Goal: Use online tool/utility: Utilize a website feature to perform a specific function

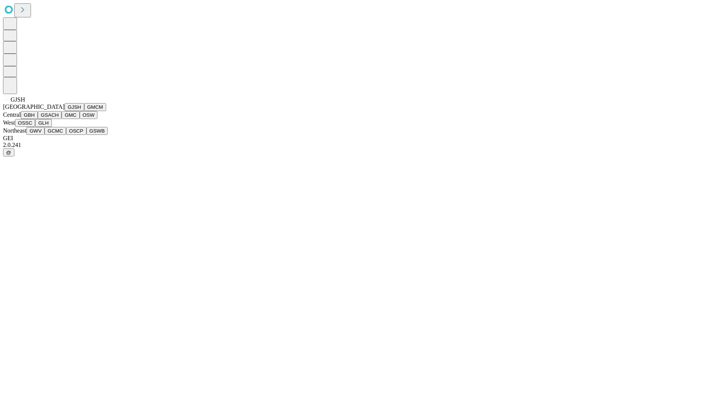
click at [65, 111] on button "GJSH" at bounding box center [75, 107] width 20 height 8
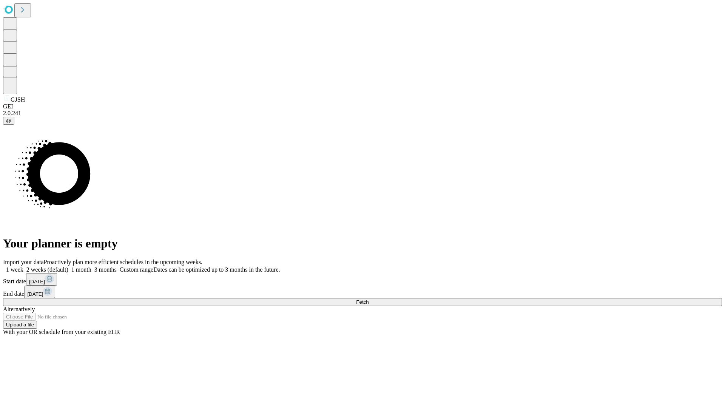
click at [91, 266] on label "1 month" at bounding box center [79, 269] width 23 height 6
click at [369, 299] on span "Fetch" at bounding box center [362, 302] width 12 height 6
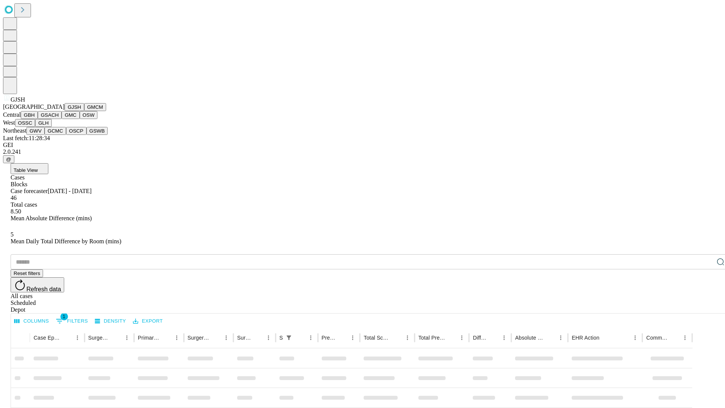
click at [84, 111] on button "GMCM" at bounding box center [95, 107] width 22 height 8
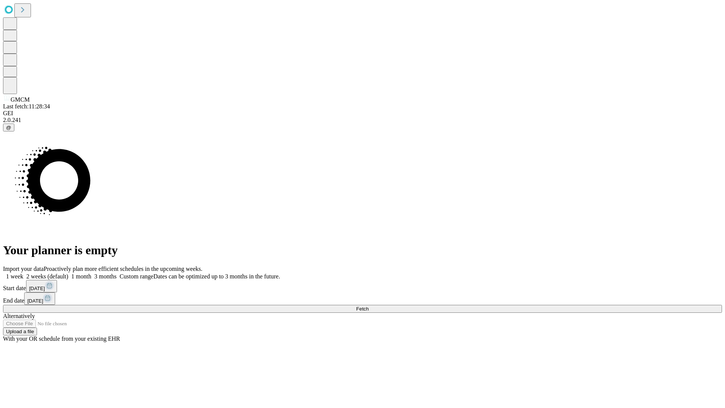
click at [91, 273] on label "1 month" at bounding box center [79, 276] width 23 height 6
click at [369, 306] on span "Fetch" at bounding box center [362, 309] width 12 height 6
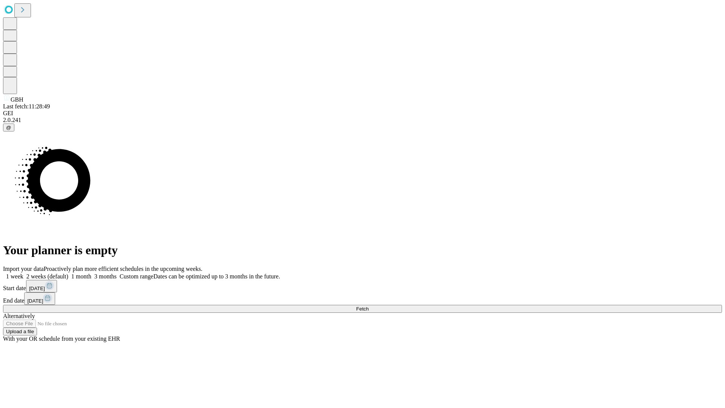
click at [91, 273] on label "1 month" at bounding box center [79, 276] width 23 height 6
click at [369, 306] on span "Fetch" at bounding box center [362, 309] width 12 height 6
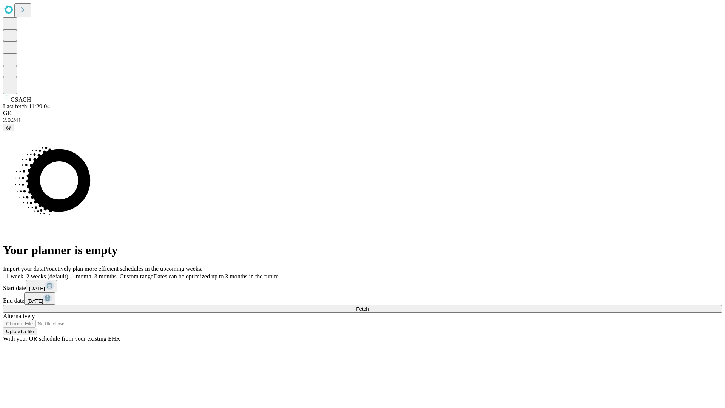
click at [91, 273] on label "1 month" at bounding box center [79, 276] width 23 height 6
click at [369, 306] on span "Fetch" at bounding box center [362, 309] width 12 height 6
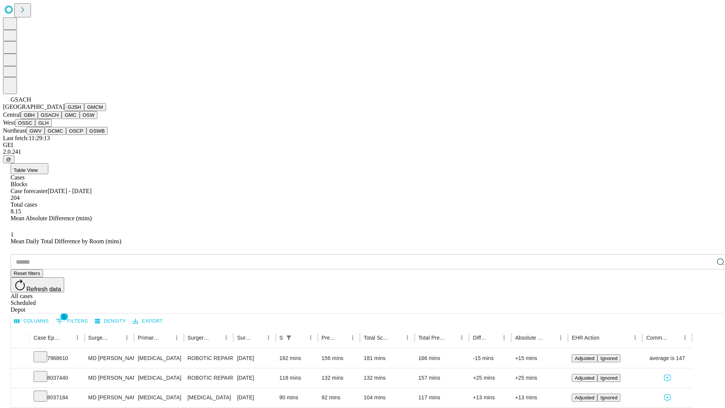
click at [62, 119] on button "GMC" at bounding box center [71, 115] width 18 height 8
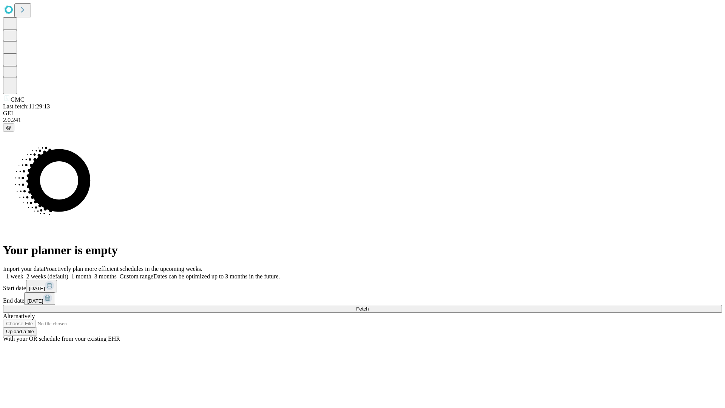
click at [91, 273] on label "1 month" at bounding box center [79, 276] width 23 height 6
click at [369, 306] on span "Fetch" at bounding box center [362, 309] width 12 height 6
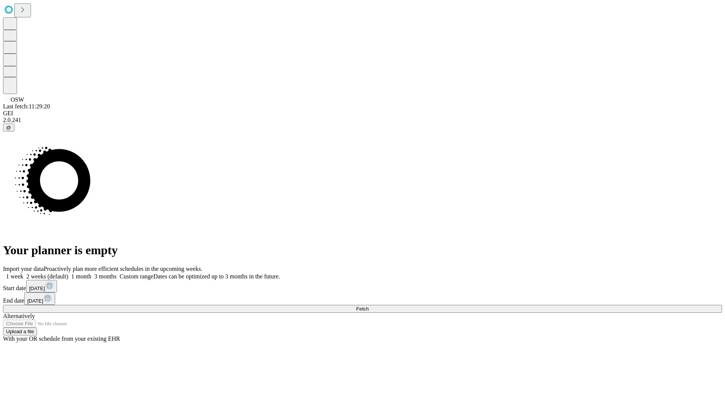
click at [91, 273] on label "1 month" at bounding box center [79, 276] width 23 height 6
click at [369, 306] on span "Fetch" at bounding box center [362, 309] width 12 height 6
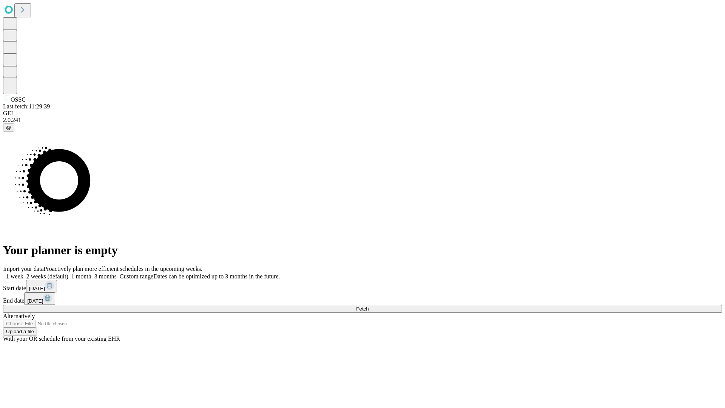
click at [91, 273] on label "1 month" at bounding box center [79, 276] width 23 height 6
click at [369, 306] on span "Fetch" at bounding box center [362, 309] width 12 height 6
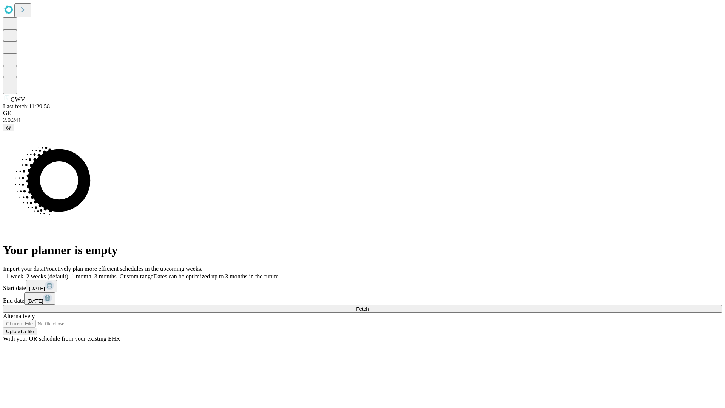
click at [91, 273] on label "1 month" at bounding box center [79, 276] width 23 height 6
click at [369, 306] on span "Fetch" at bounding box center [362, 309] width 12 height 6
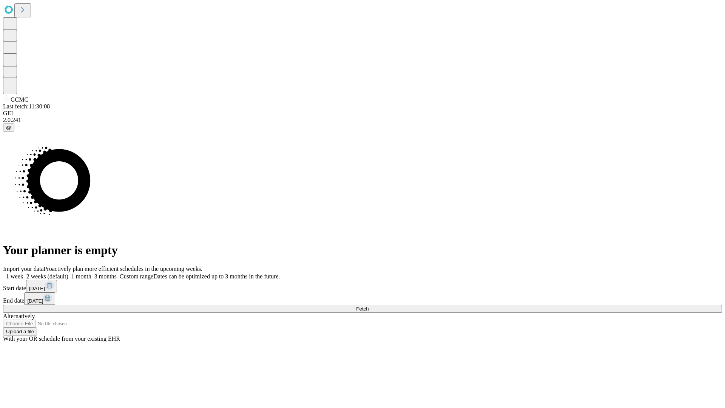
click at [91, 273] on label "1 month" at bounding box center [79, 276] width 23 height 6
click at [369, 306] on span "Fetch" at bounding box center [362, 309] width 12 height 6
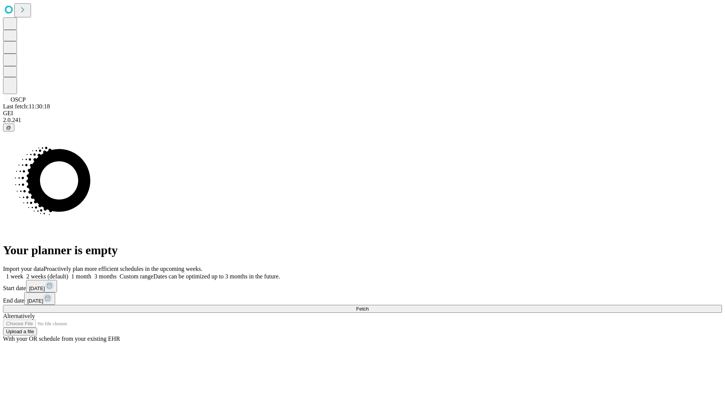
click at [369, 306] on span "Fetch" at bounding box center [362, 309] width 12 height 6
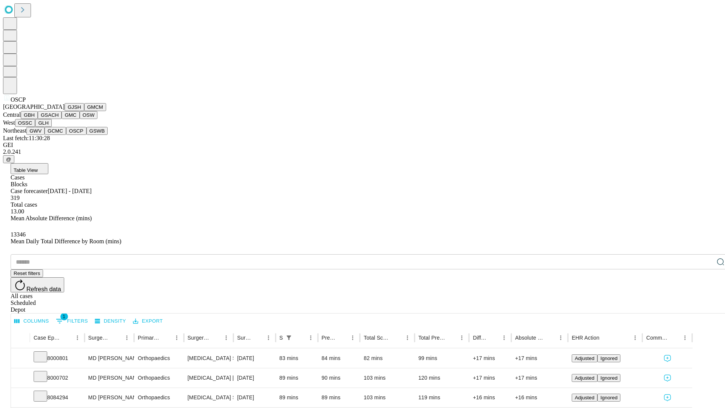
click at [87, 135] on button "GSWB" at bounding box center [98, 131] width 22 height 8
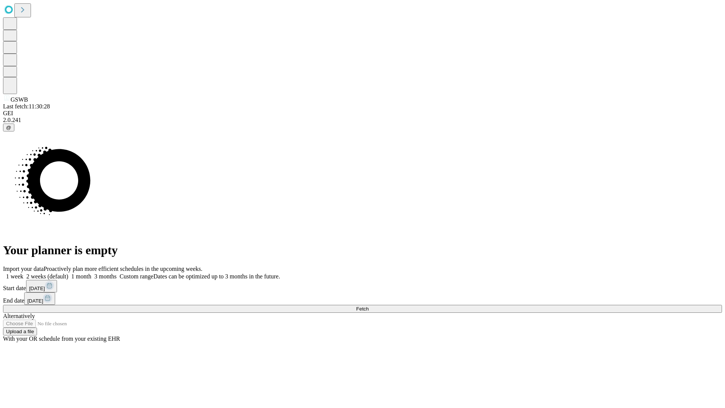
click at [91, 273] on label "1 month" at bounding box center [79, 276] width 23 height 6
click at [369, 306] on span "Fetch" at bounding box center [362, 309] width 12 height 6
